Goal: Task Accomplishment & Management: Manage account settings

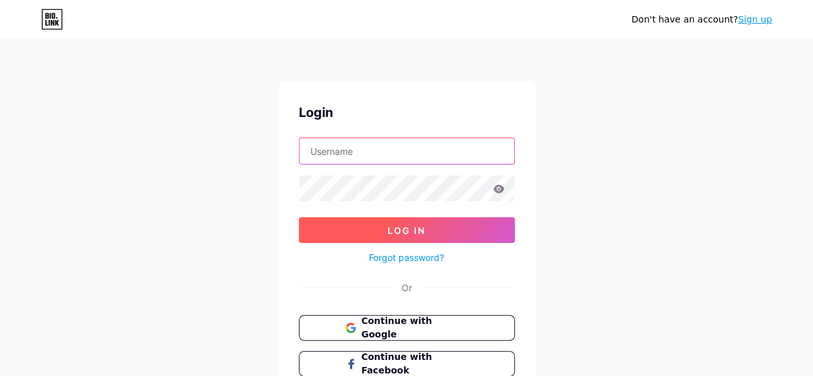
type input "[EMAIL_ADDRESS][DOMAIN_NAME]"
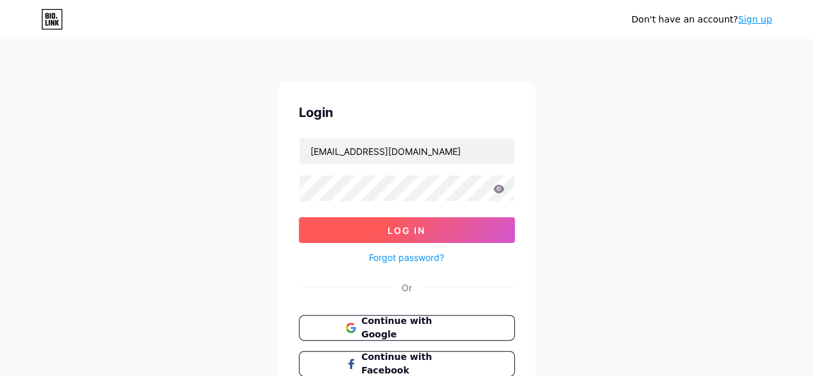
click at [404, 235] on button "Log In" at bounding box center [407, 230] width 216 height 26
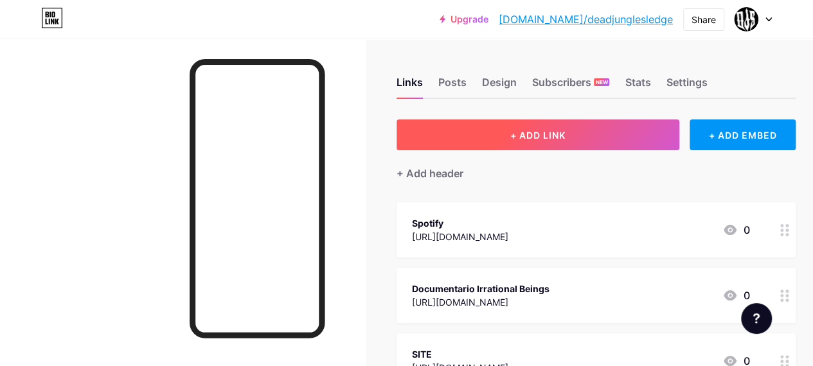
click at [537, 134] on span "+ ADD LINK" at bounding box center [537, 135] width 55 height 11
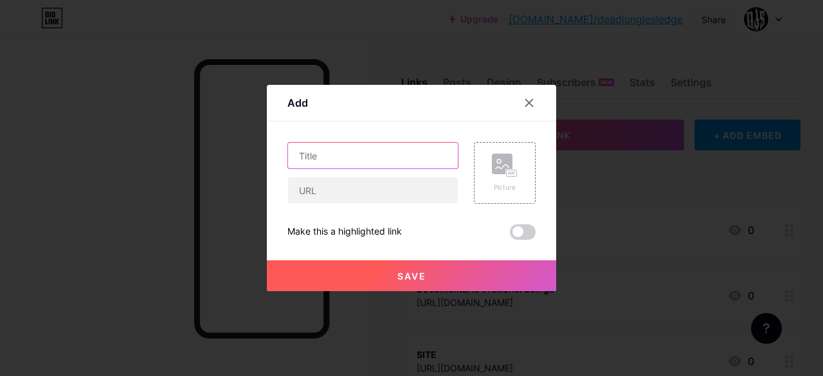
click at [389, 159] on input "text" at bounding box center [373, 156] width 170 height 26
type input "The Imminence"
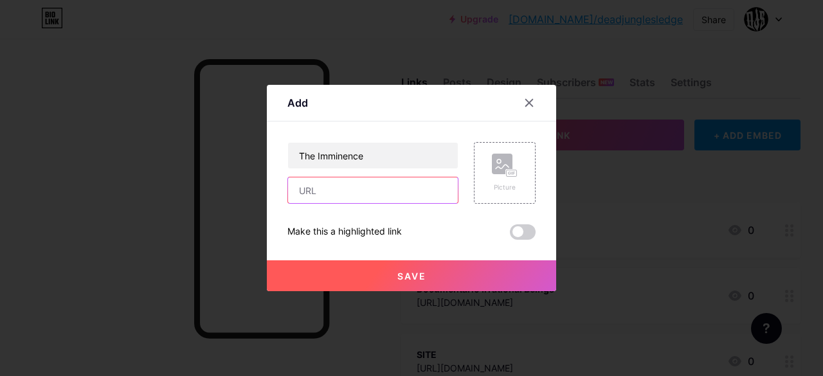
click at [382, 181] on input "text" at bounding box center [373, 190] width 170 height 26
paste input "[URL][DOMAIN_NAME]"
type input "[URL][DOMAIN_NAME]"
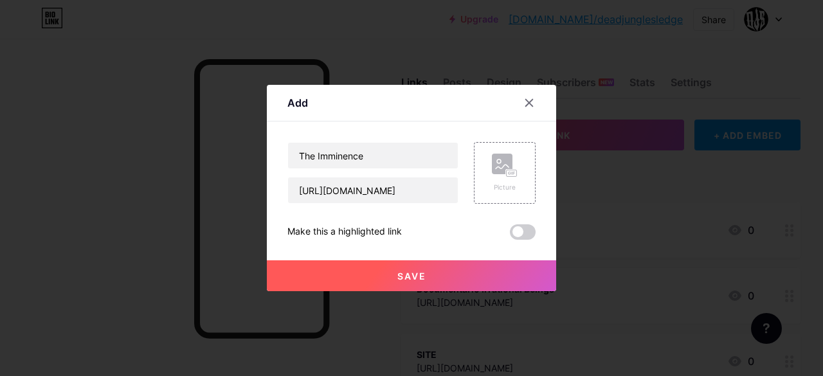
click at [403, 277] on span "Save" at bounding box center [411, 276] width 29 height 11
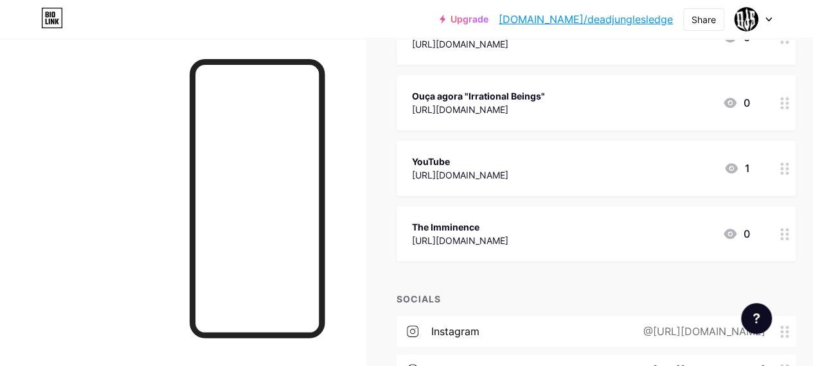
scroll to position [461, 0]
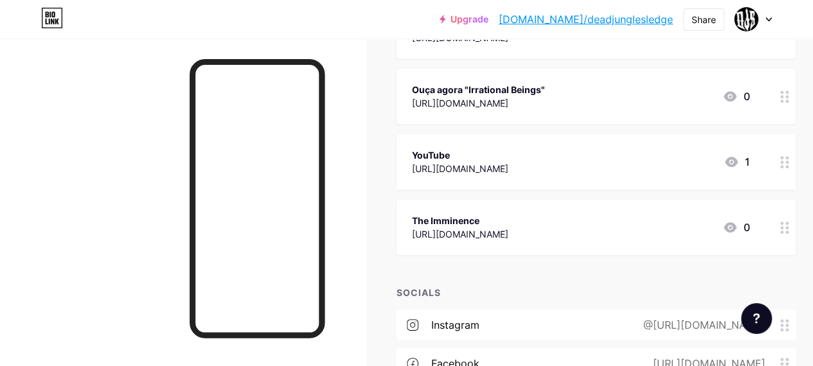
click at [796, 224] on div at bounding box center [785, 227] width 22 height 55
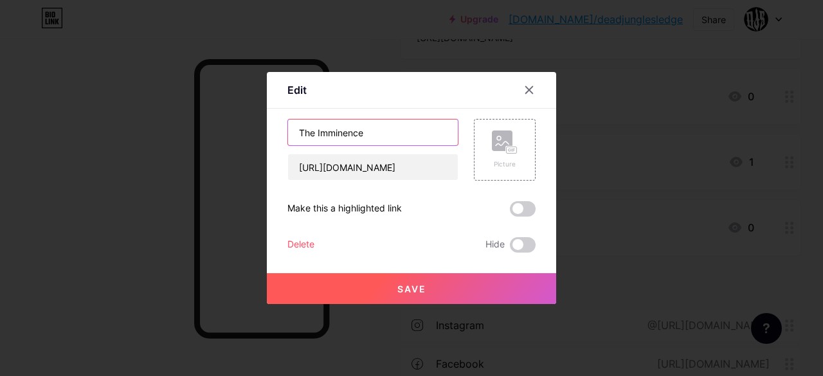
click at [290, 134] on input "The Imminence" at bounding box center [373, 133] width 170 height 26
paste input "Ouça"
click at [420, 130] on input "Ouça agora "The Imminence" at bounding box center [373, 133] width 170 height 26
type input "Ouça agora "The Imminence""
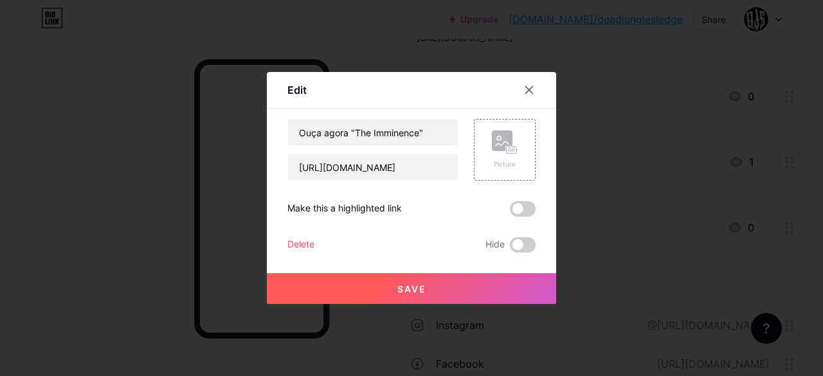
click at [419, 287] on span "Save" at bounding box center [411, 288] width 29 height 11
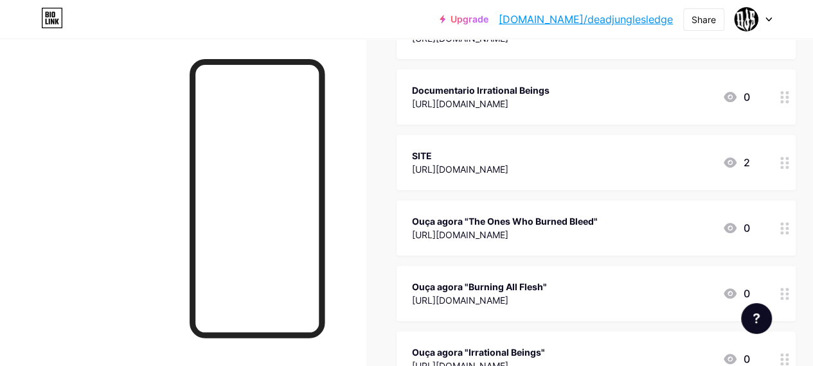
scroll to position [195, 0]
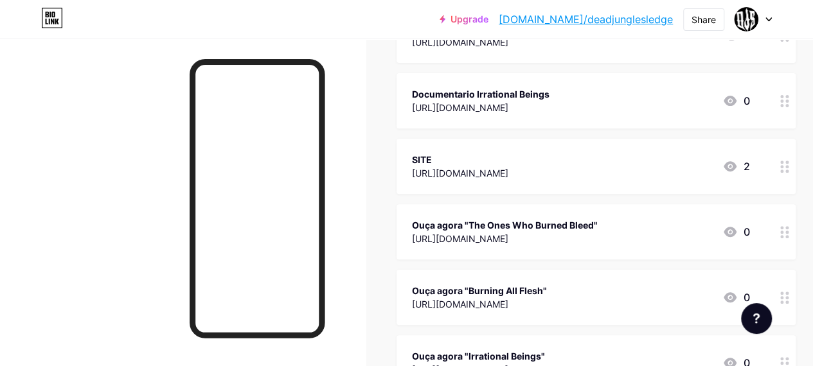
click at [789, 103] on icon at bounding box center [784, 101] width 9 height 12
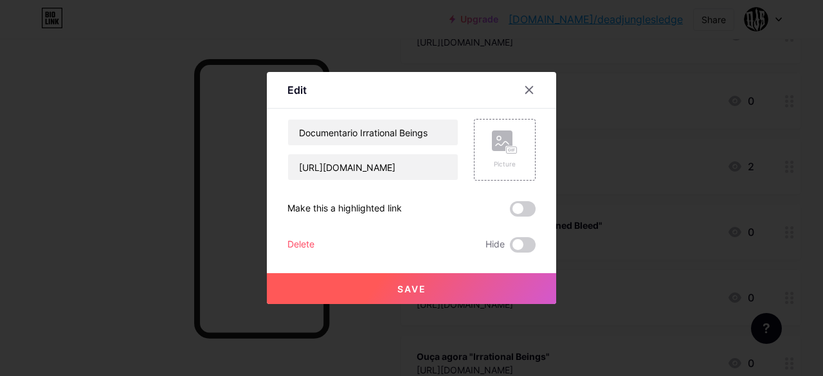
click at [295, 244] on div "Delete" at bounding box center [300, 244] width 27 height 15
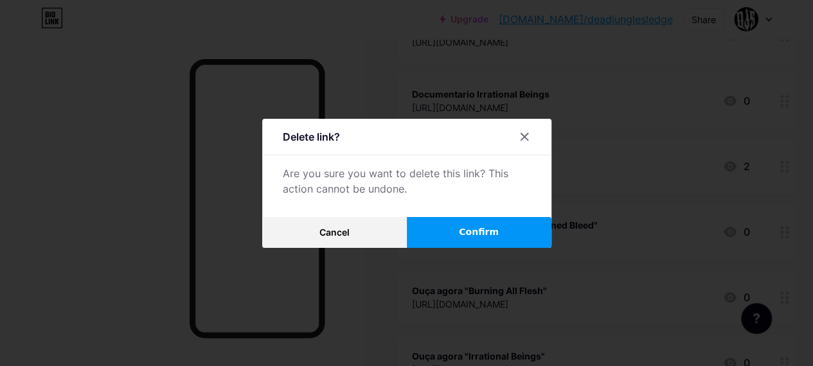
click at [451, 238] on button "Confirm" at bounding box center [479, 232] width 145 height 31
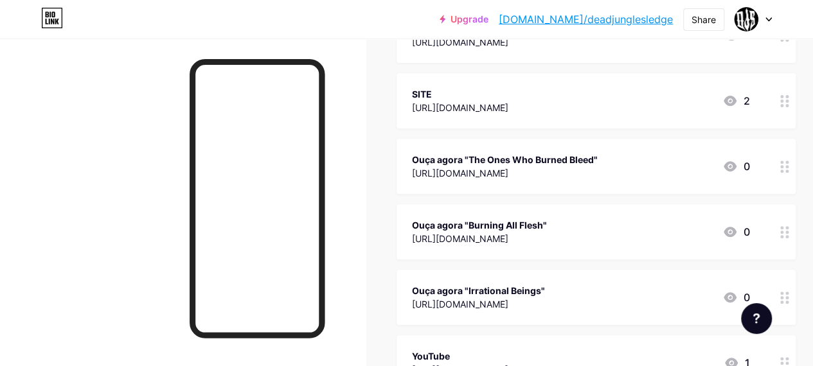
drag, startPoint x: 684, startPoint y: 237, endPoint x: 741, endPoint y: 191, distance: 73.6
click at [741, 191] on span "Spotify [URL][DOMAIN_NAME] 1 SITE [URL][DOMAIN_NAME] 2 Ouça agora "The Ones Who…" at bounding box center [595, 232] width 399 height 449
click at [378, 172] on div "Links Posts Design Subscribers NEW Stats Settings + ADD LINK + ADD EMBED + Add …" at bounding box center [425, 302] width 850 height 916
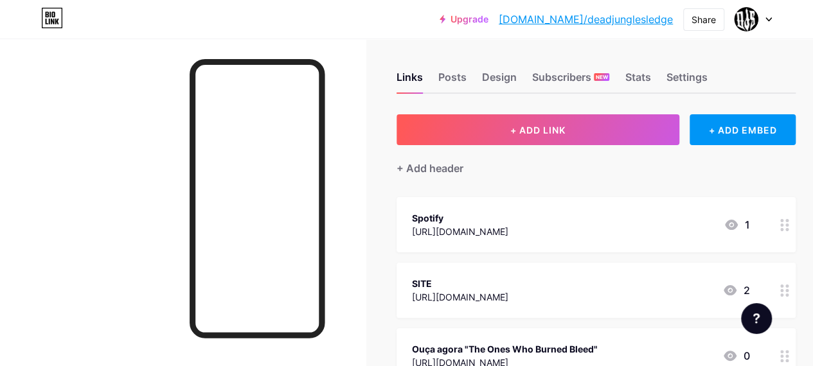
scroll to position [0, 0]
